Goal: Information Seeking & Learning: Learn about a topic

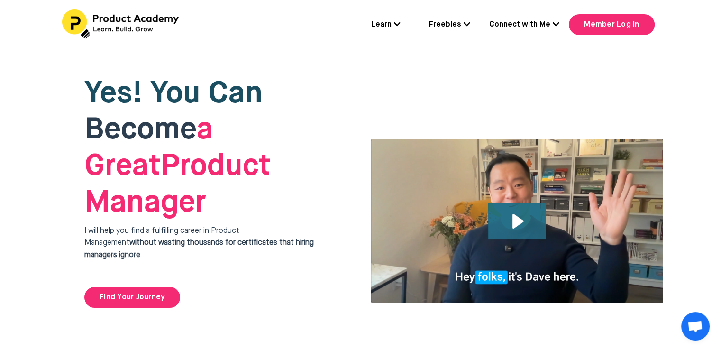
click at [529, 203] on icon "Play Video: file-uploads/sites/127338/video/4ffeae-3e1-a2cd-5ad6-eac528a42_Why_…" at bounding box center [516, 221] width 57 height 36
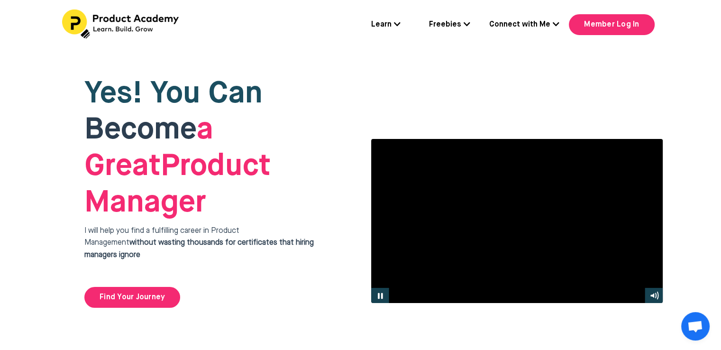
click at [401, 23] on icon at bounding box center [397, 24] width 7 height 8
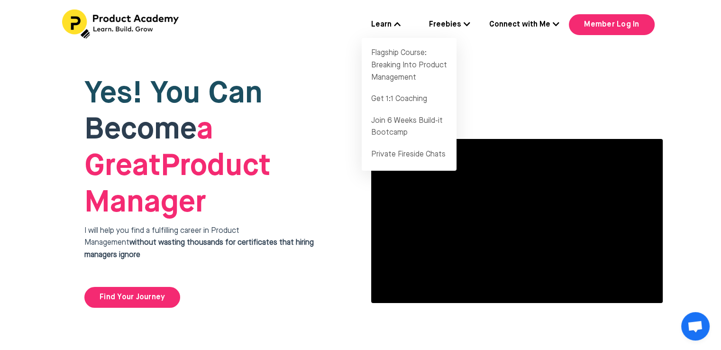
click at [468, 23] on icon at bounding box center [467, 24] width 7 height 8
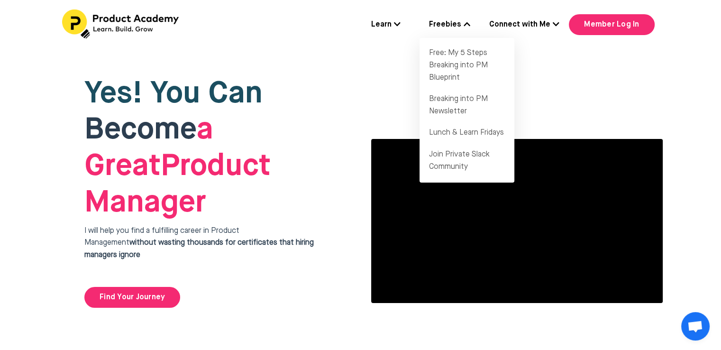
click at [556, 25] on icon at bounding box center [556, 24] width 7 height 8
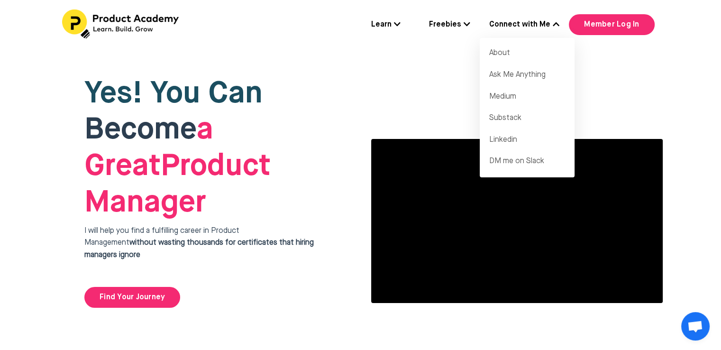
click at [470, 29] on link "Freebies" at bounding box center [449, 25] width 41 height 12
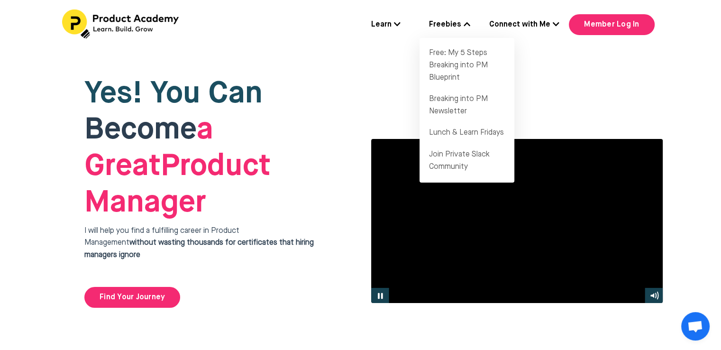
click at [592, 154] on div at bounding box center [517, 220] width 292 height 165
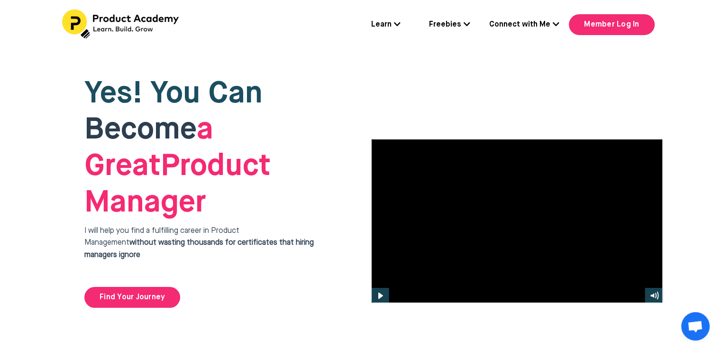
click at [469, 27] on icon at bounding box center [467, 24] width 7 height 8
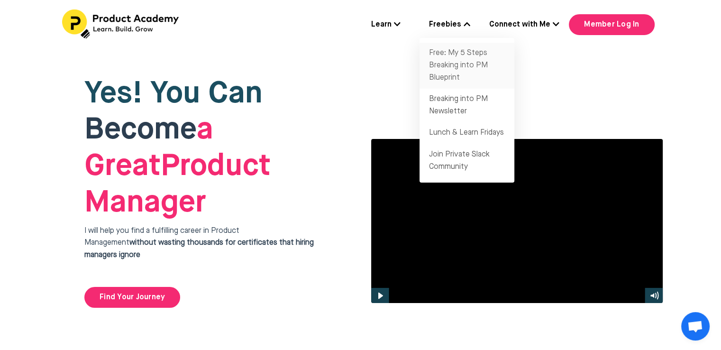
click at [449, 57] on link "Free: My 5 Steps Breaking into PM Blueprint" at bounding box center [466, 66] width 95 height 46
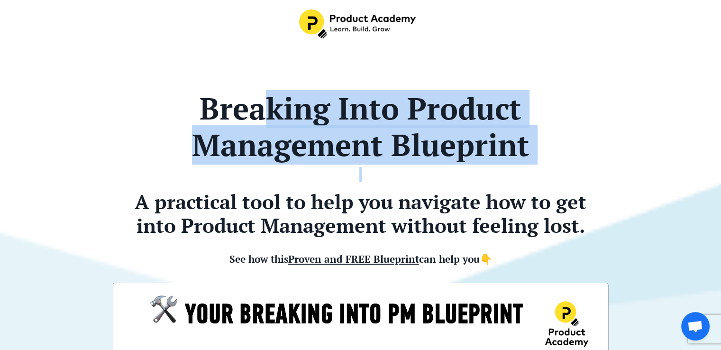
drag, startPoint x: 355, startPoint y: 135, endPoint x: 401, endPoint y: 165, distance: 55.2
click at [401, 165] on div "Breaking Into Product Management Blueprint A practical tool to help you navigat…" at bounding box center [360, 179] width 495 height 179
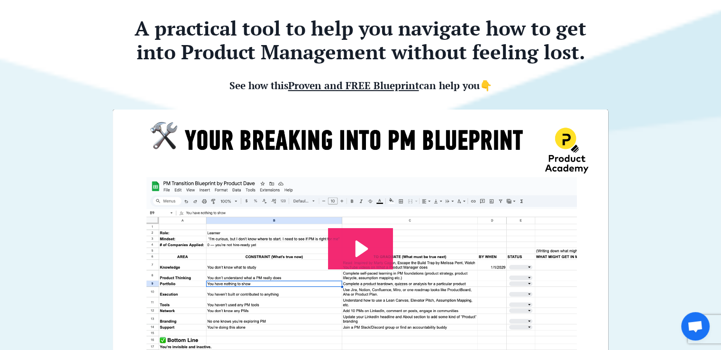
scroll to position [347, 0]
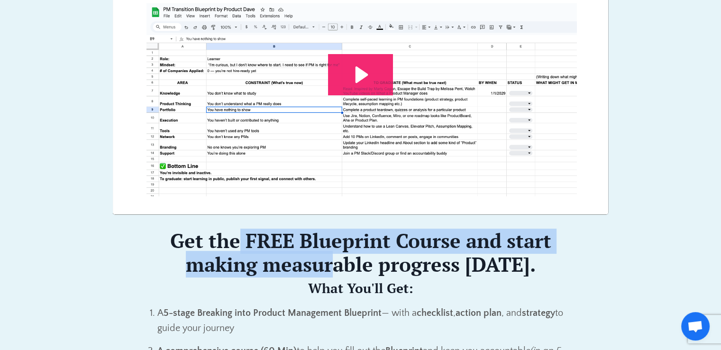
drag, startPoint x: 242, startPoint y: 238, endPoint x: 339, endPoint y: 258, distance: 99.1
click at [339, 258] on h2 "Get the FREE Blueprint Course and start making measurable progress today." at bounding box center [360, 252] width 445 height 48
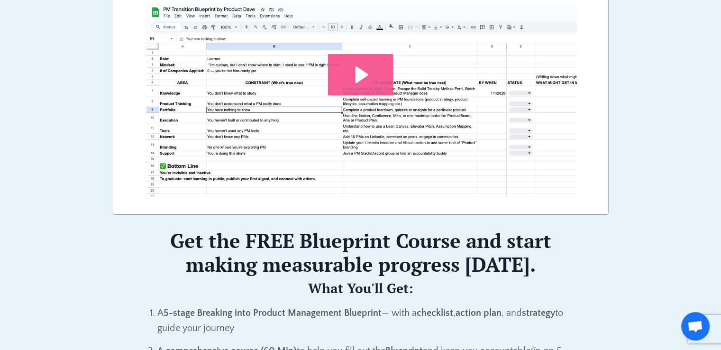
click at [365, 74] on icon "Play Video: file-uploads/sites/127338/video/7e45aa-001e-eb01-81e-76e7130611_Pro…" at bounding box center [361, 74] width 13 height 17
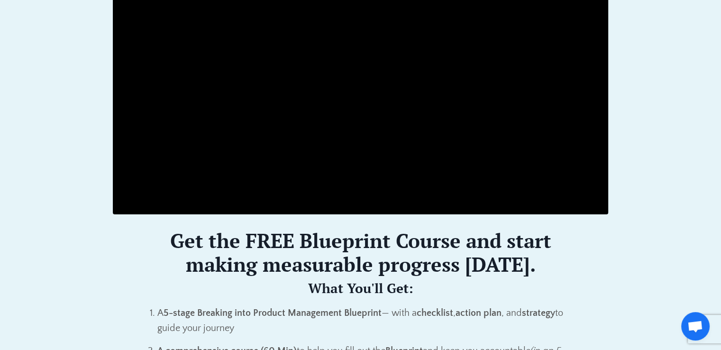
scroll to position [173, 0]
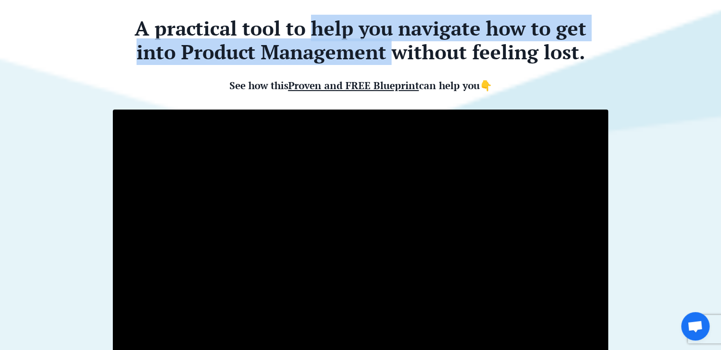
drag, startPoint x: 331, startPoint y: 39, endPoint x: 394, endPoint y: 56, distance: 65.3
click at [394, 56] on b "A practical tool to help you navigate how to get into Product Management withou…" at bounding box center [361, 40] width 452 height 50
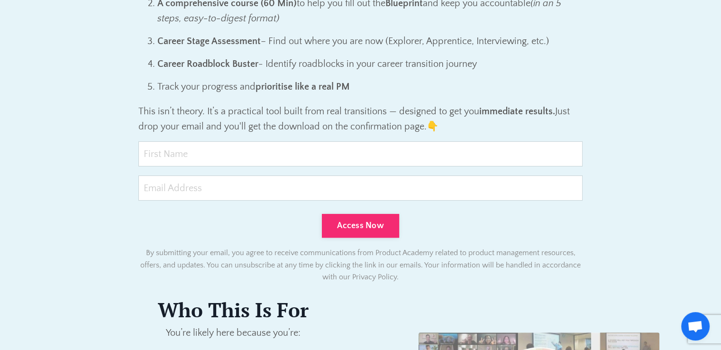
scroll to position [521, 0]
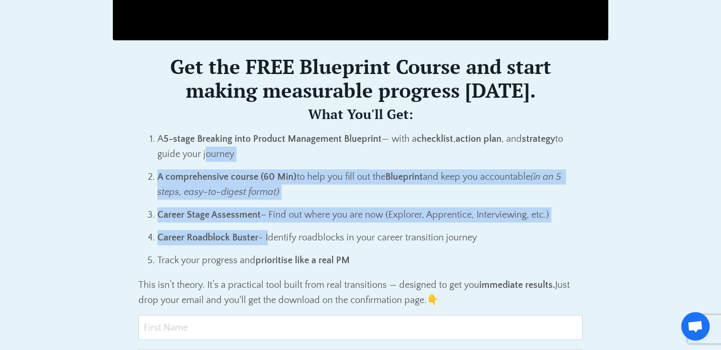
drag, startPoint x: 241, startPoint y: 182, endPoint x: 267, endPoint y: 230, distance: 54.9
click at [267, 230] on ol "A 5-stage Breaking into Product Management Blueprint — with a checklist , actio…" at bounding box center [360, 199] width 445 height 137
click at [267, 230] on p "Career Roadblock Buster - Identify roadblocks in your career transition journey" at bounding box center [370, 237] width 426 height 15
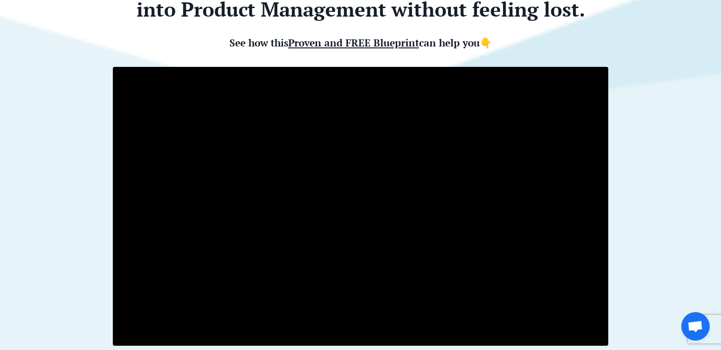
scroll to position [279, 0]
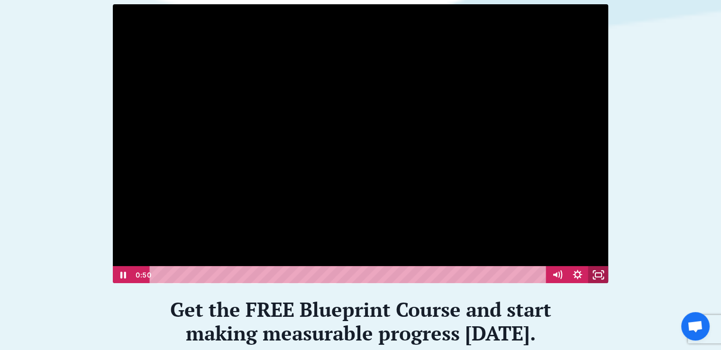
drag, startPoint x: 593, startPoint y: 275, endPoint x: 593, endPoint y: 316, distance: 41.2
click at [593, 275] on icon "Fullscreen" at bounding box center [598, 275] width 21 height 18
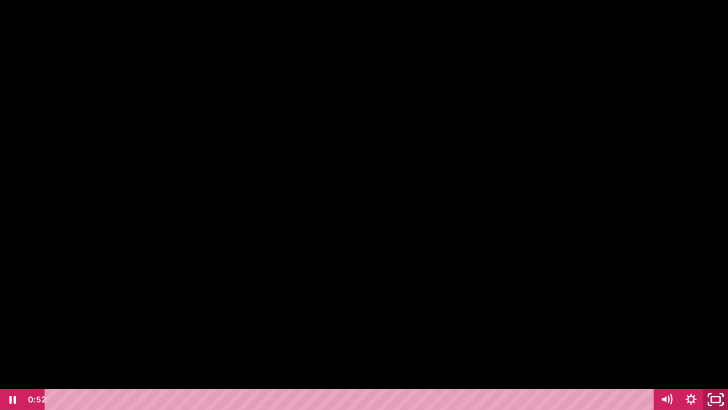
click at [718, 349] on icon "Unfullscreen" at bounding box center [715, 399] width 29 height 25
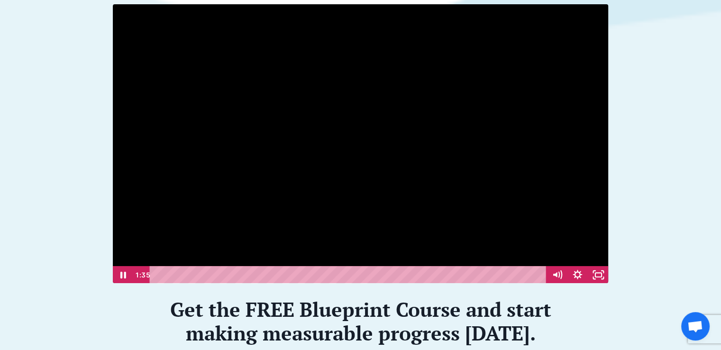
click at [330, 146] on div at bounding box center [360, 144] width 496 height 280
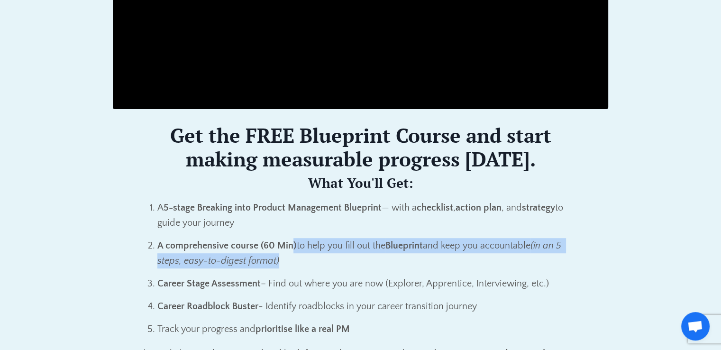
drag, startPoint x: 290, startPoint y: 244, endPoint x: 360, endPoint y: 255, distance: 71.1
click at [360, 255] on p "A comprehensive course (60 Min) to help you fill out the Blueprint and keep you…" at bounding box center [370, 253] width 426 height 30
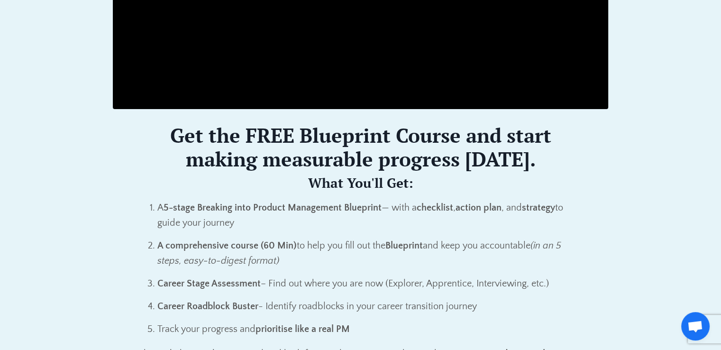
scroll to position [627, 0]
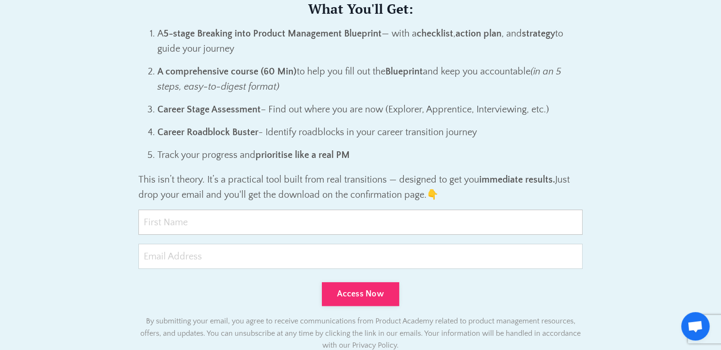
click at [228, 232] on input "text" at bounding box center [360, 222] width 445 height 25
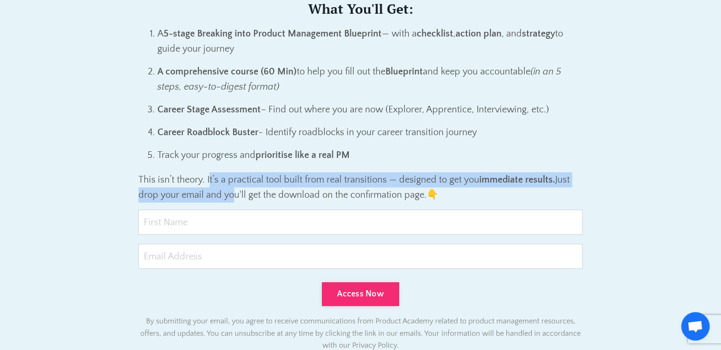
drag, startPoint x: 219, startPoint y: 183, endPoint x: 233, endPoint y: 187, distance: 14.4
click at [233, 187] on p "This isn’t theory. It’s a practical tool built from real transitions — designed…" at bounding box center [360, 187] width 445 height 30
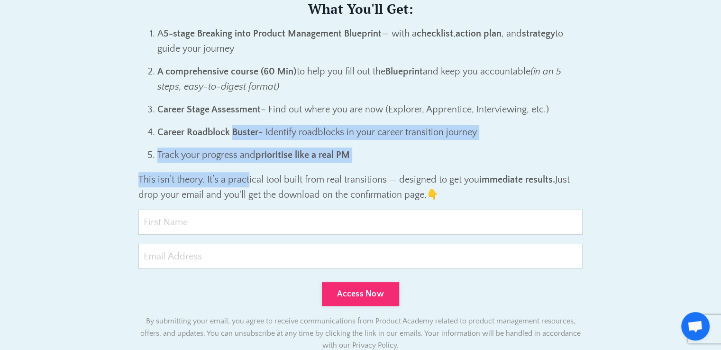
drag, startPoint x: 235, startPoint y: 133, endPoint x: 249, endPoint y: 181, distance: 49.9
click at [249, 181] on div "Get the FREE Blueprint Course and start making measurable progress today. What …" at bounding box center [360, 75] width 445 height 253
click at [249, 181] on p "This isn’t theory. It’s a practical tool built from real transitions — designed…" at bounding box center [360, 187] width 445 height 30
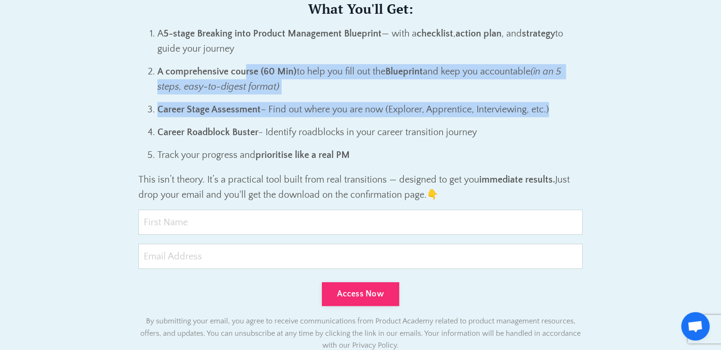
drag, startPoint x: 254, startPoint y: 70, endPoint x: 301, endPoint y: 124, distance: 72.2
click at [301, 124] on ol "A 5-stage Breaking into Product Management Blueprint — with a checklist , actio…" at bounding box center [360, 94] width 445 height 137
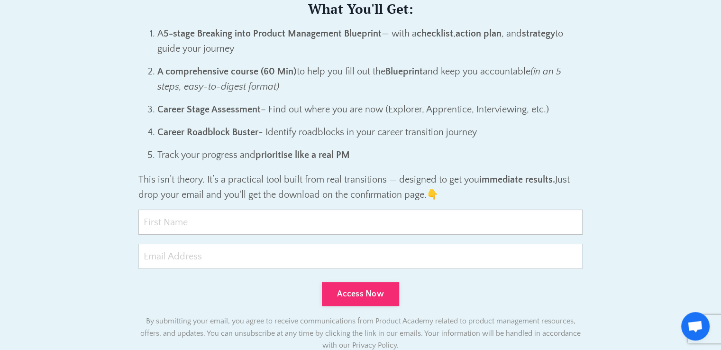
click at [277, 221] on input "text" at bounding box center [360, 222] width 445 height 25
type input "Sanket Shah"
type input "shah.sanketkumar@gmail.com"
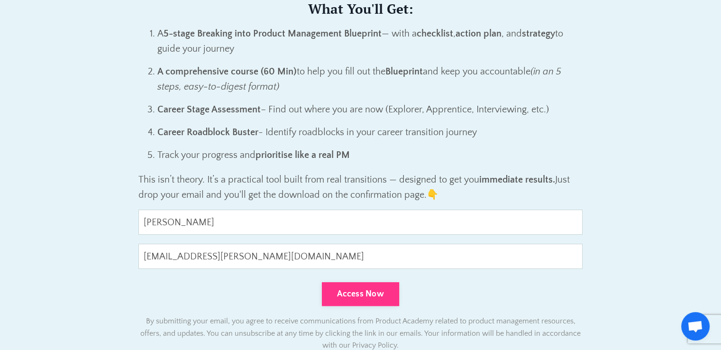
click at [347, 296] on button "Access Now" at bounding box center [360, 294] width 77 height 24
type input "0cAFcWeA6_hEPB95mYbphtpZ3Z2mgx_XAydPUF2TDnjGlLeyD3Tc9MjuCRziivals5A_36BHDUWAHeA…"
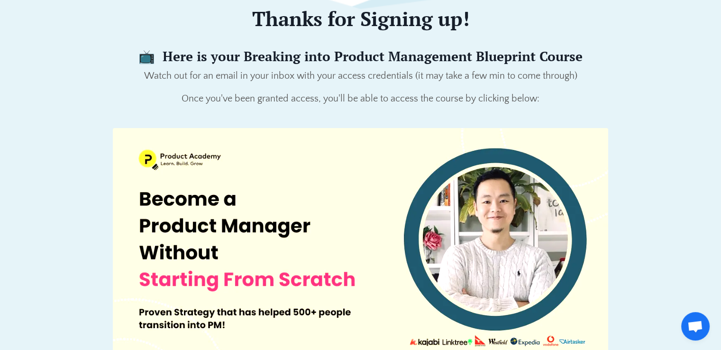
scroll to position [252, 0]
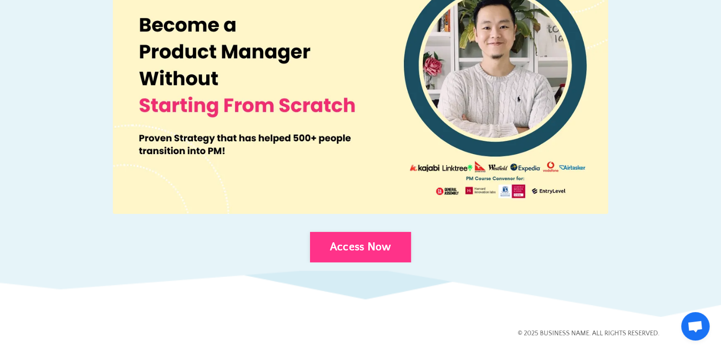
click at [406, 248] on link "Access Now" at bounding box center [360, 247] width 101 height 30
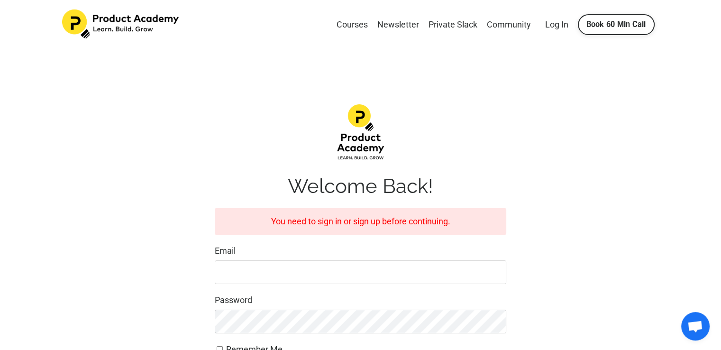
scroll to position [167, 0]
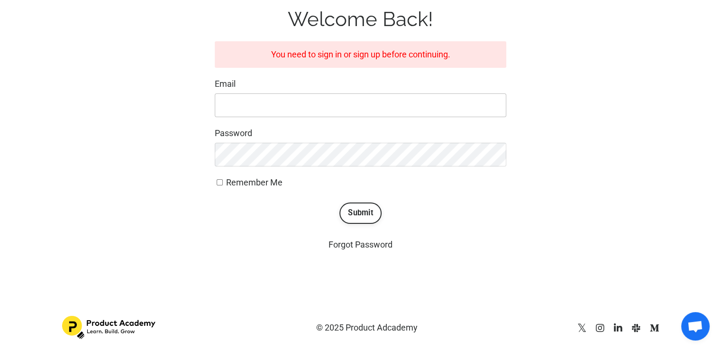
click at [255, 103] on input "Email" at bounding box center [361, 105] width 292 height 24
type input "shah.sanketkumar@gmail.com"
click at [365, 213] on button "Submit" at bounding box center [360, 212] width 42 height 21
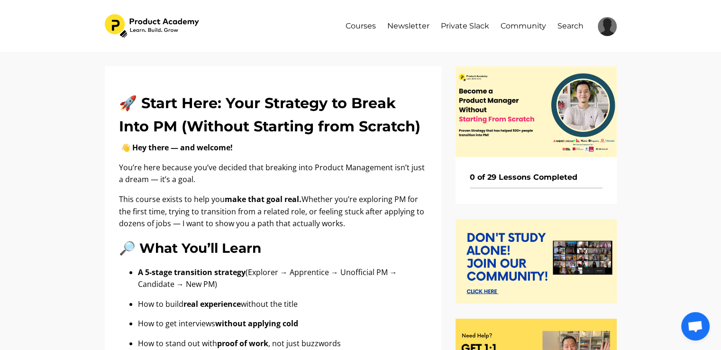
scroll to position [173, 0]
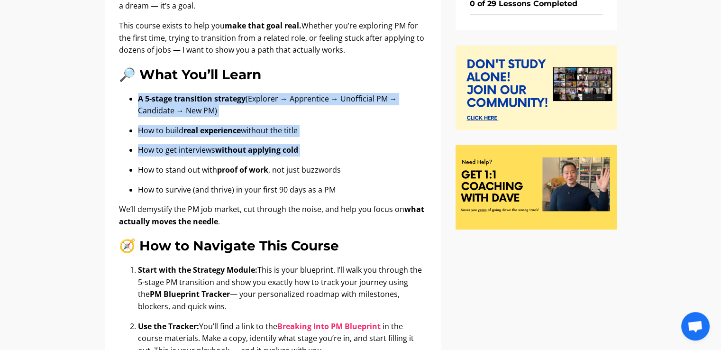
drag, startPoint x: 268, startPoint y: 61, endPoint x: 323, endPoint y: 146, distance: 101.5
click at [323, 146] on div "🚀 Start Here: Your Strategy to Break Into PM (Without Starting from Scratch) 👋 …" at bounding box center [273, 219] width 308 height 602
click at [322, 148] on p "How to get interviews without applying cold" at bounding box center [282, 150] width 289 height 12
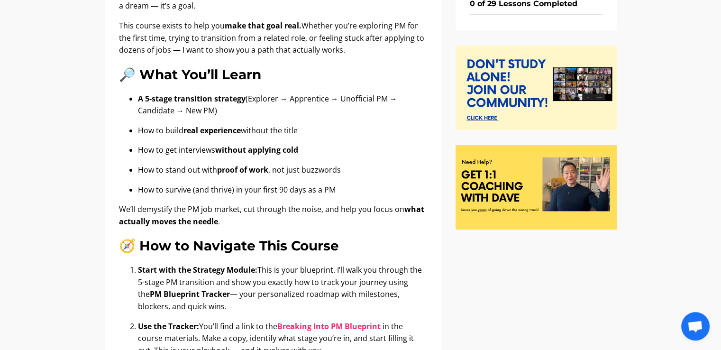
scroll to position [0, 0]
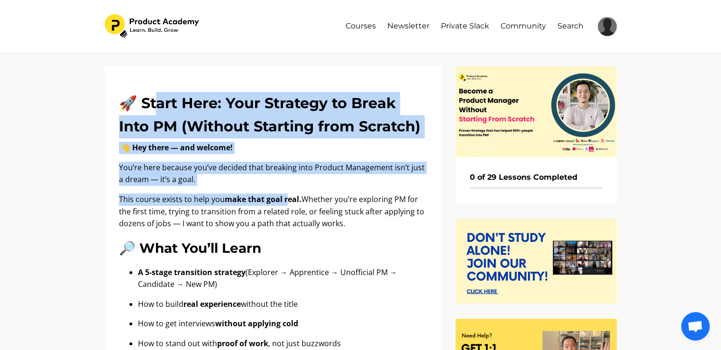
drag, startPoint x: 173, startPoint y: 95, endPoint x: 287, endPoint y: 196, distance: 152.5
click at [286, 196] on strong "make that goal real." at bounding box center [263, 199] width 77 height 10
click at [286, 195] on strong "make that goal real." at bounding box center [263, 199] width 77 height 10
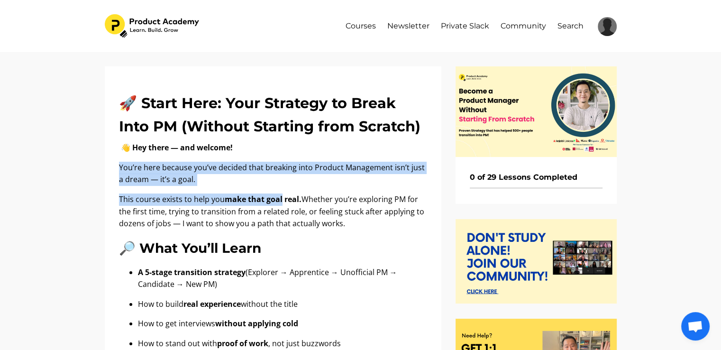
drag, startPoint x: 242, startPoint y: 149, endPoint x: 281, endPoint y: 198, distance: 62.1
click at [281, 198] on strong "make that goal real." at bounding box center [263, 199] width 77 height 10
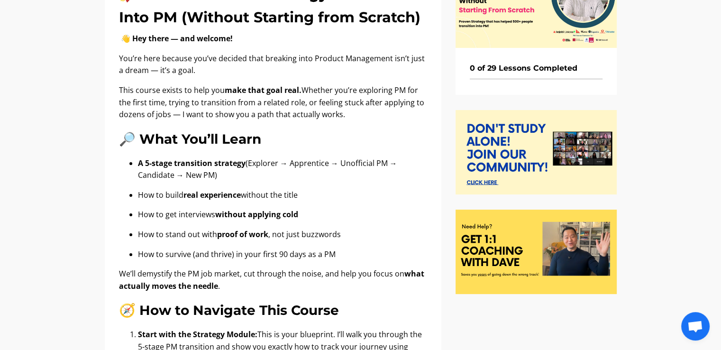
scroll to position [112, 0]
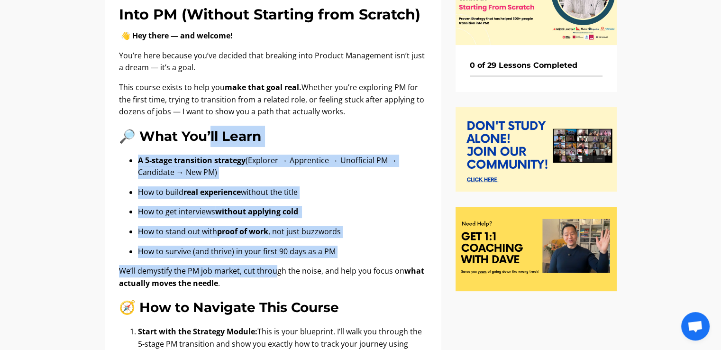
drag, startPoint x: 213, startPoint y: 138, endPoint x: 279, endPoint y: 268, distance: 146.1
click at [279, 268] on div "🚀 Start Here: Your Strategy to Break Into PM (Without Starting from Scratch) 👋 …" at bounding box center [273, 281] width 308 height 602
click at [279, 268] on p "We’ll demystify the PM job market, cut through the noise, and help you focus on…" at bounding box center [273, 277] width 308 height 24
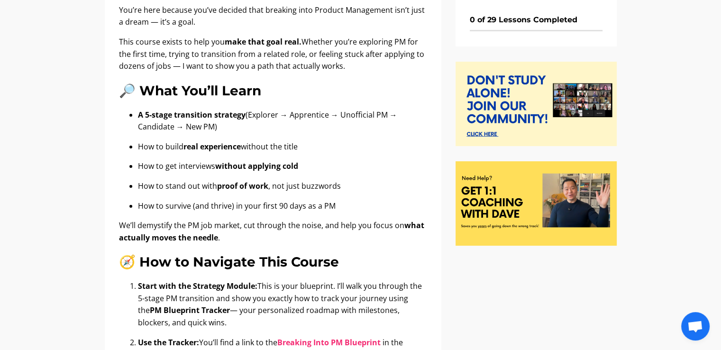
scroll to position [162, 0]
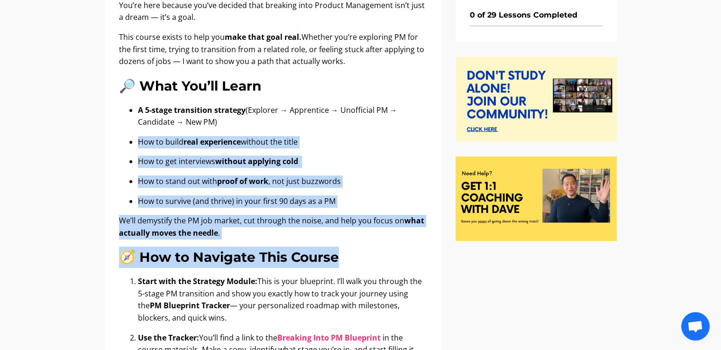
drag, startPoint x: 156, startPoint y: 134, endPoint x: 282, endPoint y: 275, distance: 189.1
click at [282, 275] on div "🚀 Start Here: Your Strategy to Break Into PM (Without Starting from Scratch) 👋 …" at bounding box center [273, 231] width 308 height 602
click at [282, 275] on p "Start with the Strategy Module : This is your blueprint. I’ll walk you through …" at bounding box center [282, 299] width 289 height 48
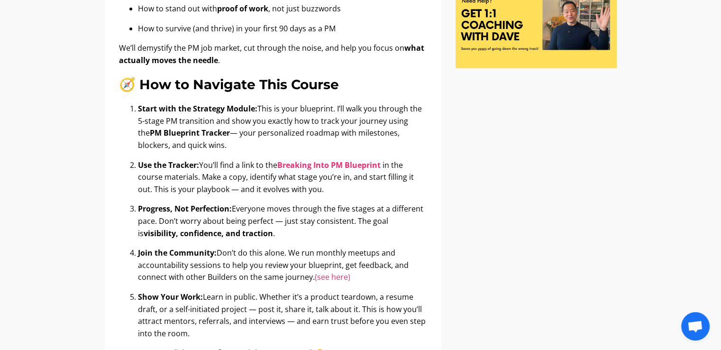
scroll to position [336, 0]
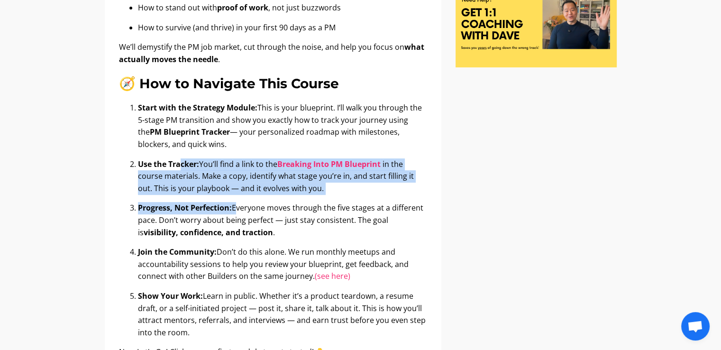
drag, startPoint x: 180, startPoint y: 164, endPoint x: 239, endPoint y: 213, distance: 76.8
click at [239, 213] on ol "Start with the Strategy Module : This is your blueprint. I’ll walk you through …" at bounding box center [273, 220] width 308 height 237
click at [239, 213] on p "Progress, Not Perfection: Everyone moves through the five stages at a different…" at bounding box center [282, 220] width 289 height 36
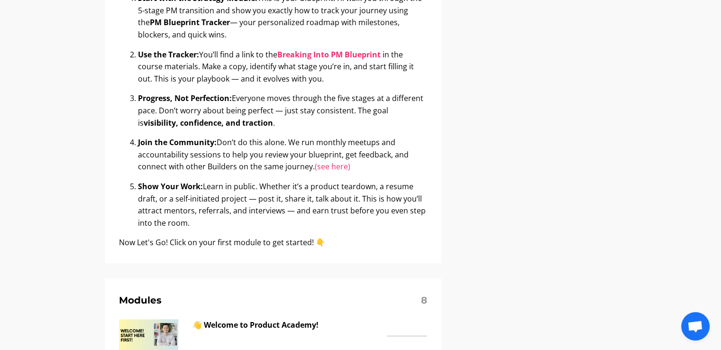
scroll to position [446, 0]
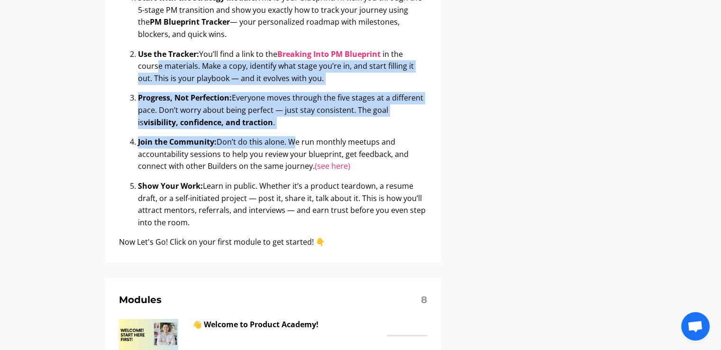
drag, startPoint x: 157, startPoint y: 69, endPoint x: 294, endPoint y: 142, distance: 154.8
click at [294, 142] on ol "Start with the Strategy Module : This is your blueprint. I’ll walk you through …" at bounding box center [273, 110] width 308 height 237
click at [294, 142] on p "Join the Community: Don’t do this alone. We run monthly meetups and accountabil…" at bounding box center [282, 154] width 289 height 36
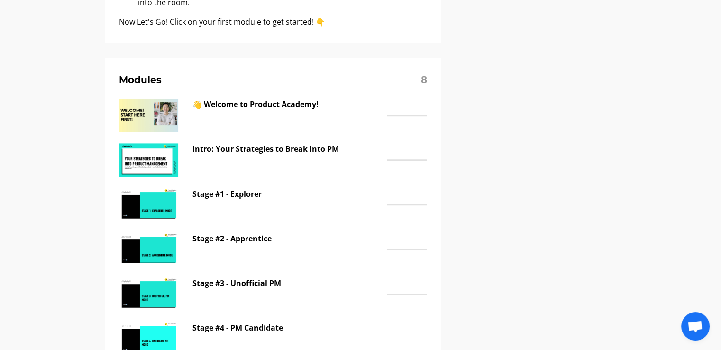
scroll to position [658, 0]
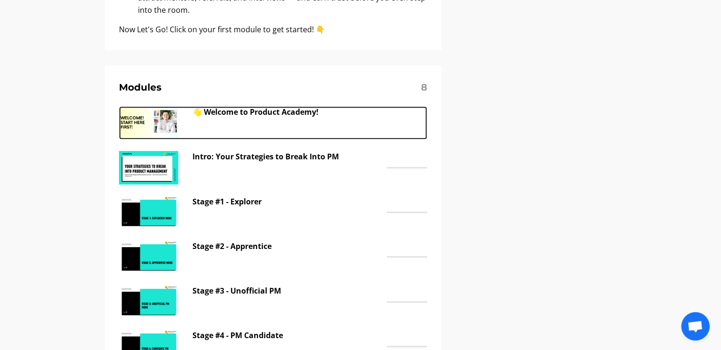
click at [149, 130] on img at bounding box center [148, 122] width 59 height 33
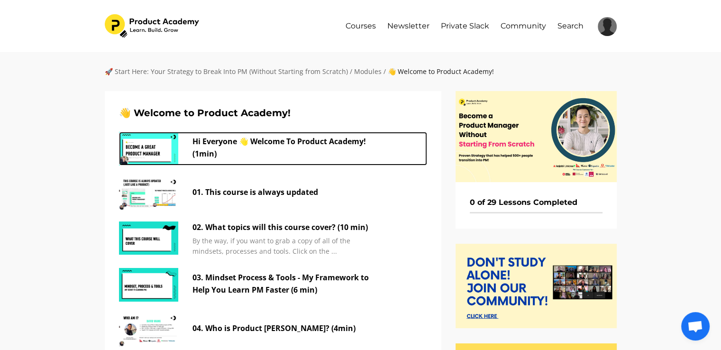
click at [149, 145] on img at bounding box center [148, 148] width 59 height 33
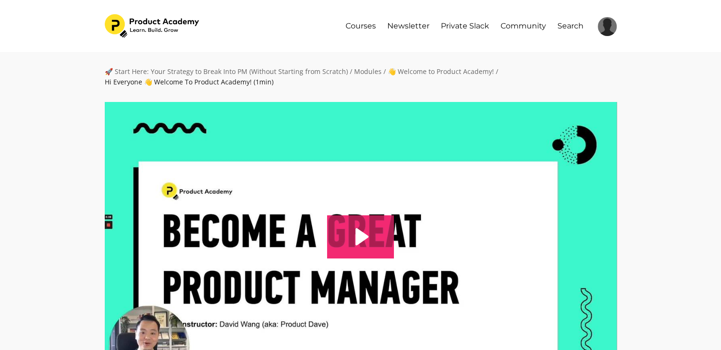
scroll to position [173, 0]
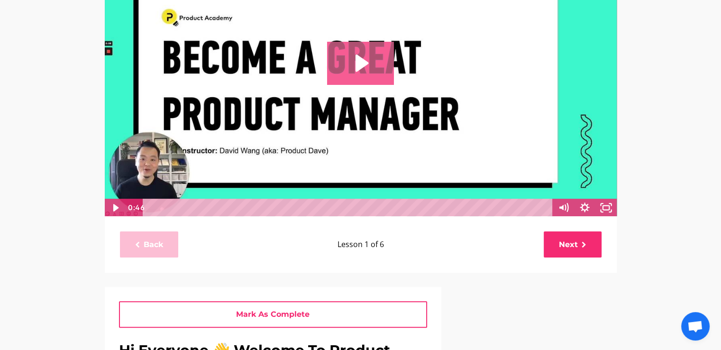
click at [356, 51] on icon "Play Video: sites/127338/video/mDfBbv8aQbejzaHbH1Xa_01._Who_is_the_course_desig…" at bounding box center [360, 63] width 67 height 43
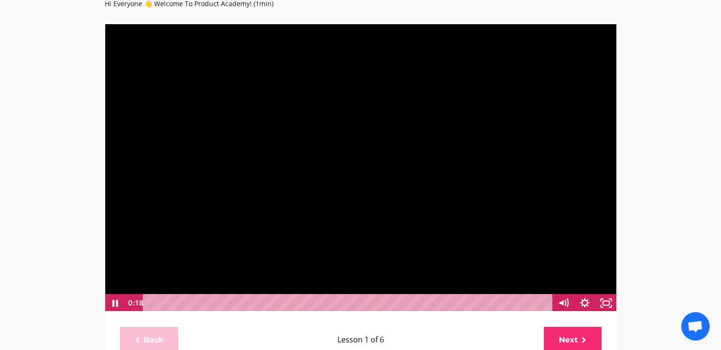
scroll to position [73, 0]
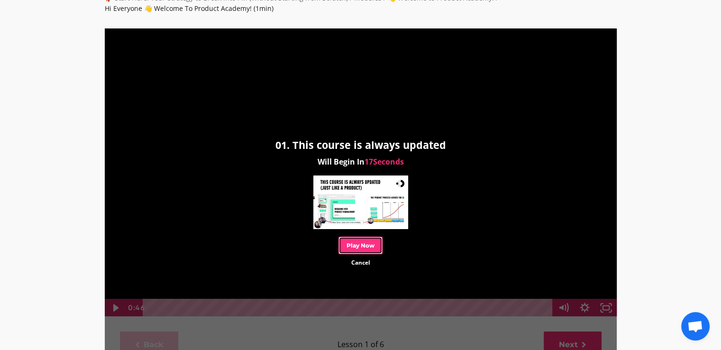
click at [357, 250] on link "Play Now" at bounding box center [360, 246] width 44 height 18
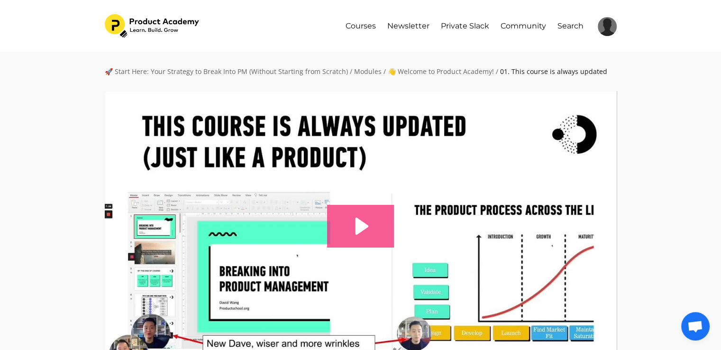
click at [365, 227] on icon "Play Video: sites/127338/video/imaPpGJaS3mH39fVVspc_This_course_is_also_updated…" at bounding box center [361, 226] width 13 height 17
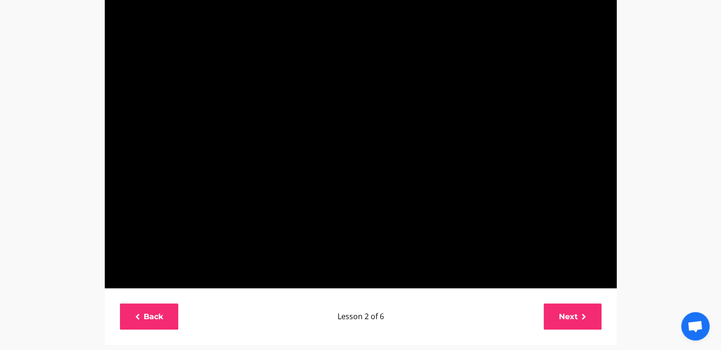
scroll to position [91, 0]
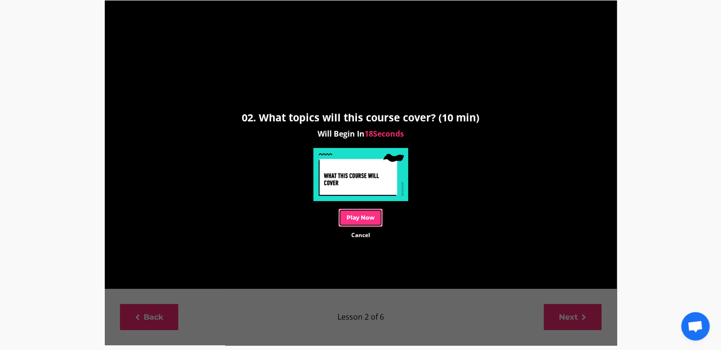
click at [370, 215] on link "Play Now" at bounding box center [360, 218] width 44 height 18
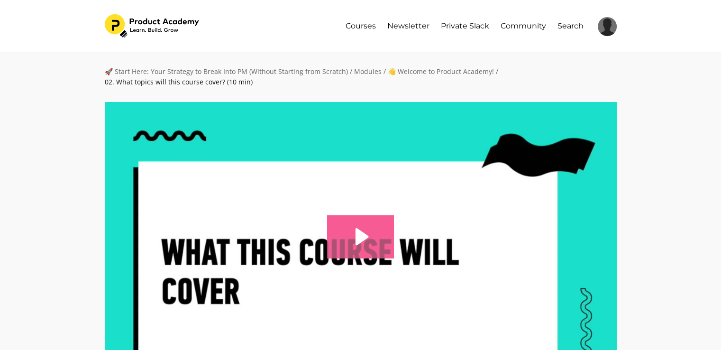
click at [377, 227] on icon "Play Video: file-uploads/sites/127338/video/f564286-8c2a-004f-3e07-c88bc7f7f631…" at bounding box center [360, 236] width 67 height 43
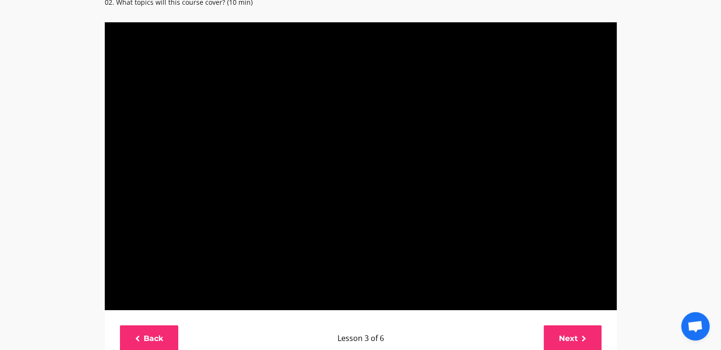
scroll to position [82, 0]
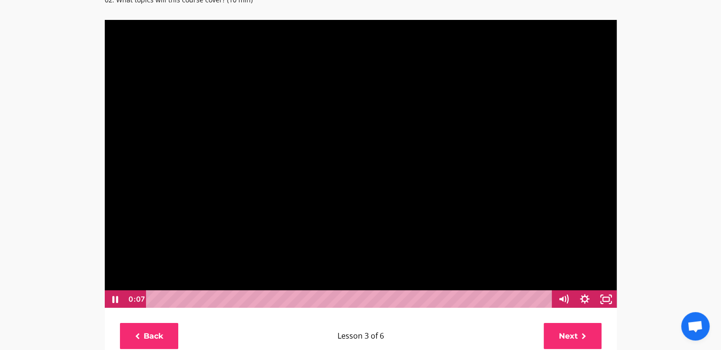
click at [404, 134] on div at bounding box center [360, 163] width 513 height 289
